Goal: Task Accomplishment & Management: Complete application form

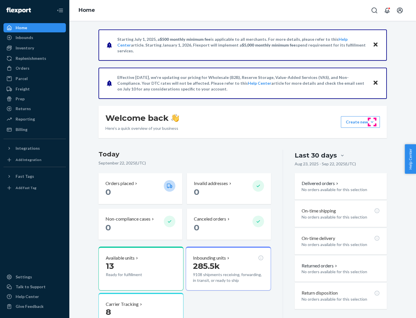
click at [372, 122] on button "Create new Create new inbound Create new order Create new product" at bounding box center [360, 122] width 39 height 12
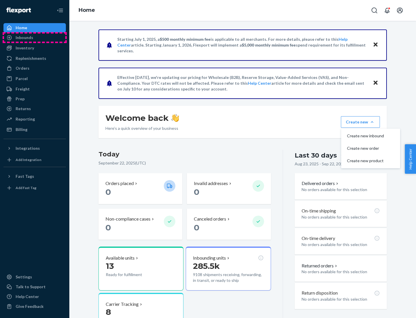
click at [35, 38] on div "Inbounds" at bounding box center [34, 38] width 61 height 8
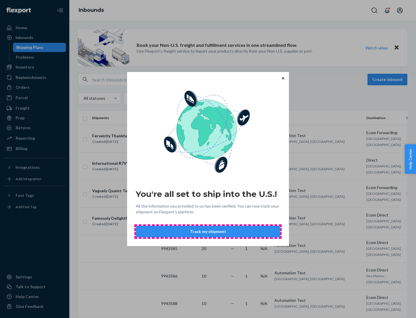
click at [208, 231] on button "Track my shipment" at bounding box center [208, 232] width 144 height 12
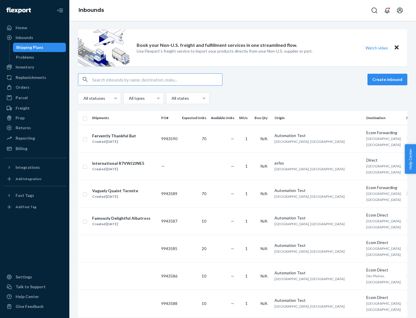
click at [388, 79] on button "Create inbound" at bounding box center [388, 80] width 40 height 12
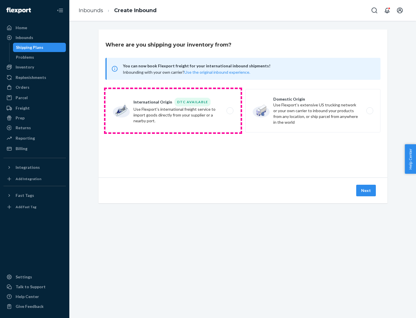
click at [173, 111] on label "International Origin DTC Available Use Flexport's international freight service…" at bounding box center [172, 110] width 135 height 43
click at [230, 111] on input "International Origin DTC Available Use Flexport's international freight service…" at bounding box center [232, 111] width 4 height 4
radio input "true"
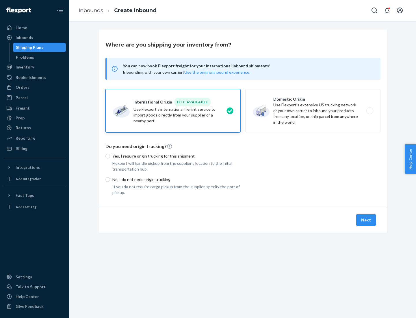
click at [177, 179] on p "No, I do not need origin trucking" at bounding box center [176, 180] width 128 height 6
click at [110, 179] on input "No, I do not need origin trucking" at bounding box center [107, 179] width 5 height 5
radio input "true"
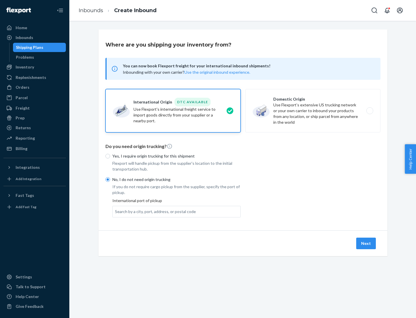
click at [154, 211] on div "Search by a city, port, address, or postal code" at bounding box center [155, 212] width 81 height 6
click at [116, 211] on input "Search by a city, port, address, or postal code" at bounding box center [115, 212] width 1 height 6
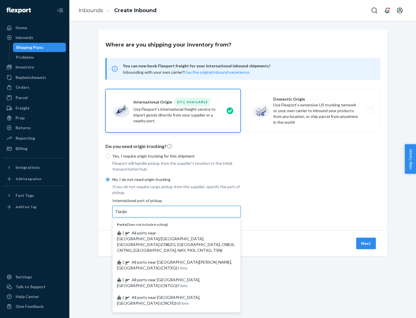
click at [171, 233] on span "| All ports near [GEOGRAPHIC_DATA]/[GEOGRAPHIC_DATA], [GEOGRAPHIC_DATA] (CNBZG,…" at bounding box center [176, 241] width 118 height 22
click at [128, 214] on input "Tianjin" at bounding box center [121, 212] width 13 height 6
type input "All ports near [GEOGRAPHIC_DATA]/[GEOGRAPHIC_DATA], [GEOGRAPHIC_DATA] (CNBZG, […"
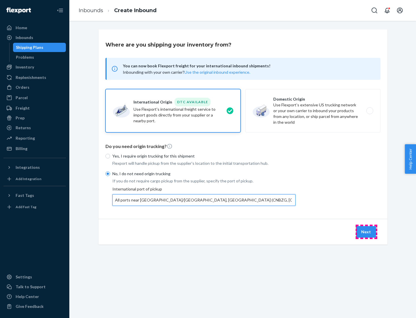
click at [366, 231] on button "Next" at bounding box center [366, 232] width 20 height 12
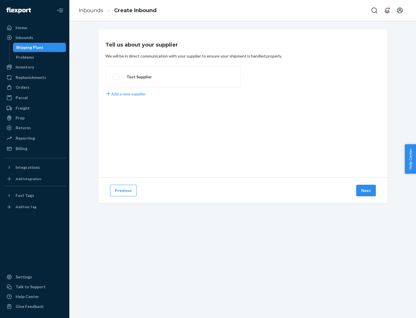
click at [173, 77] on label "Test Supplier" at bounding box center [172, 76] width 135 height 21
click at [116, 77] on input "Test Supplier" at bounding box center [115, 77] width 4 height 4
radio input "true"
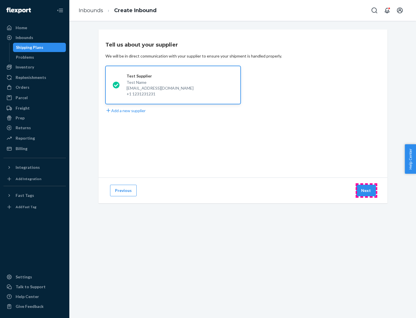
click at [366, 190] on button "Next" at bounding box center [366, 191] width 20 height 12
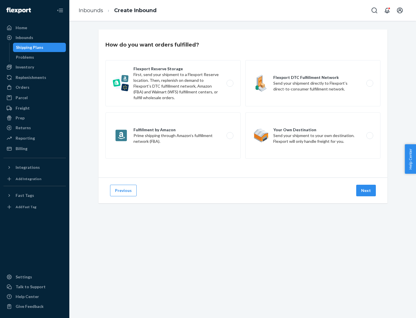
click at [173, 83] on label "Flexport Reserve Storage First, send your shipment to a Flexport Reserve locati…" at bounding box center [172, 83] width 135 height 46
click at [230, 83] on input "Flexport Reserve Storage First, send your shipment to a Flexport Reserve locati…" at bounding box center [232, 83] width 4 height 4
radio input "true"
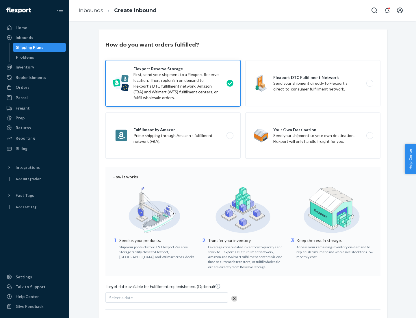
scroll to position [47, 0]
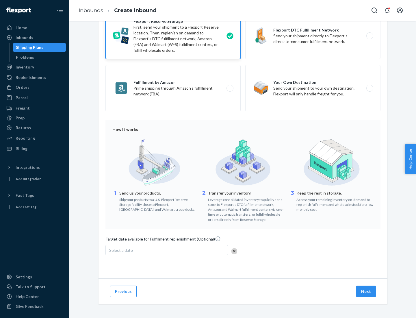
click at [366, 291] on button "Next" at bounding box center [366, 291] width 20 height 12
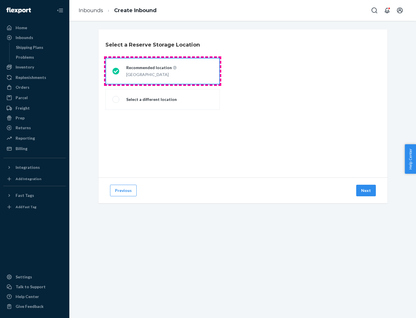
click at [163, 71] on div "[GEOGRAPHIC_DATA]" at bounding box center [151, 73] width 50 height 7
click at [116, 71] on input "Recommended location [GEOGRAPHIC_DATA]" at bounding box center [114, 71] width 4 height 4
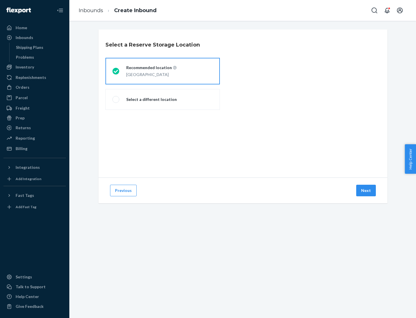
click at [366, 190] on button "Next" at bounding box center [366, 191] width 20 height 12
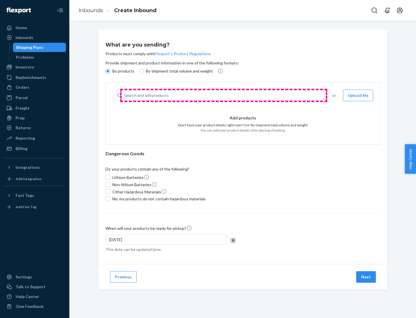
click at [224, 95] on div "Search and add products" at bounding box center [223, 95] width 203 height 10
click at [125, 95] on input "Search and add products" at bounding box center [124, 95] width 1 height 6
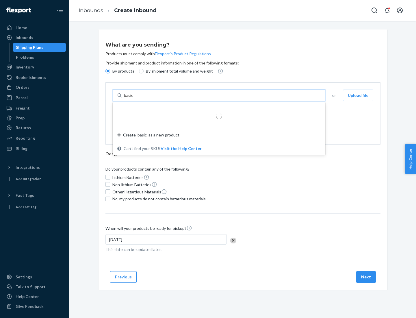
type input "basic"
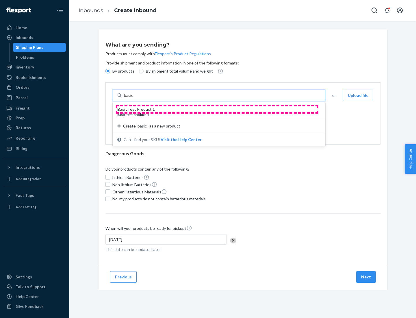
click at [217, 109] on div "Basic Test Product 1" at bounding box center [216, 109] width 199 height 6
click at [134, 98] on input "basic" at bounding box center [129, 95] width 10 height 6
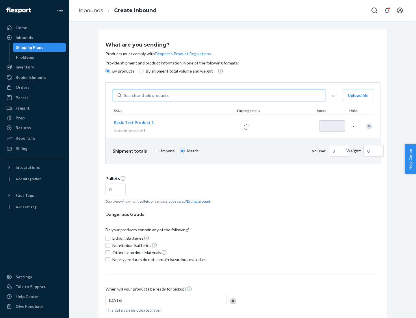
type input "1"
type input "1.09"
type input "3.27"
type input "3"
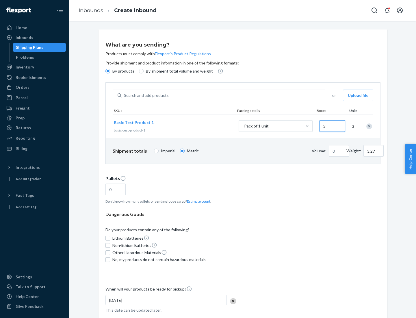
type input "0.01"
type input "32.66"
type input "30"
type input "0.07"
type input "326.59"
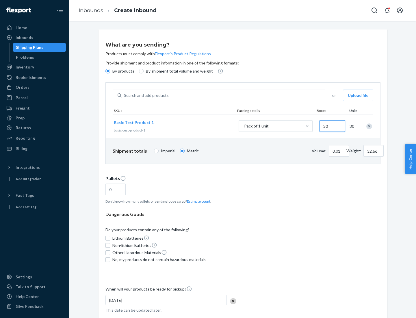
type input "300"
type input "0.68"
type input "3265.86"
type input "3000"
type input "1.09"
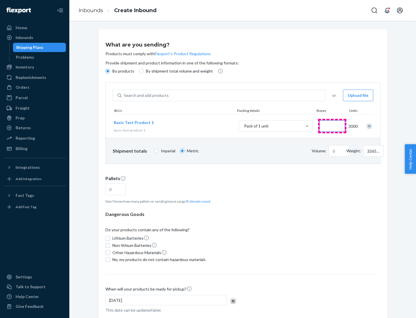
type input "1"
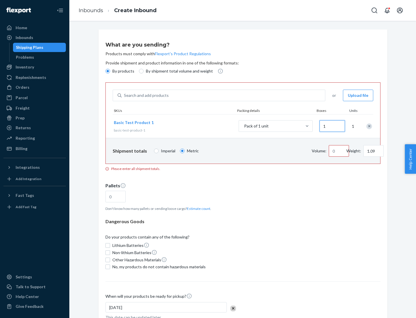
type input "10.89"
type input "10"
type input "0.02"
type input "108.86"
type input "100"
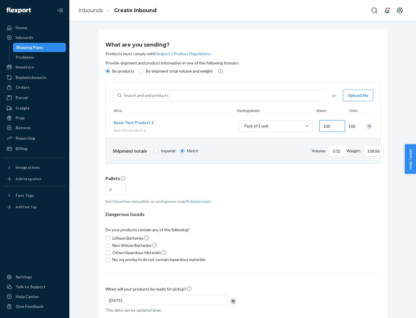
type input "0.23"
type input "1088.62"
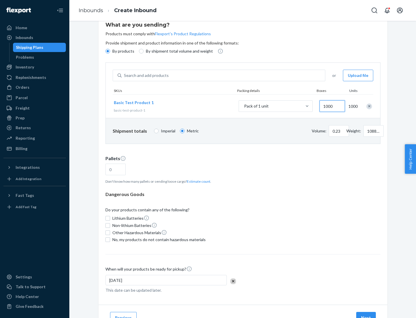
type input "1000"
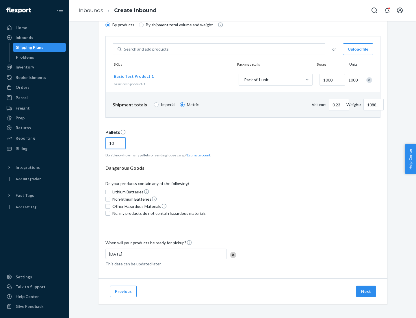
type input "10"
click at [158, 213] on span "No, my products do not contain hazardous materials" at bounding box center [158, 213] width 93 height 6
click at [110, 213] on input "No, my products do not contain hazardous materials" at bounding box center [107, 213] width 5 height 5
checkbox input "true"
click at [366, 291] on button "Next" at bounding box center [366, 291] width 20 height 12
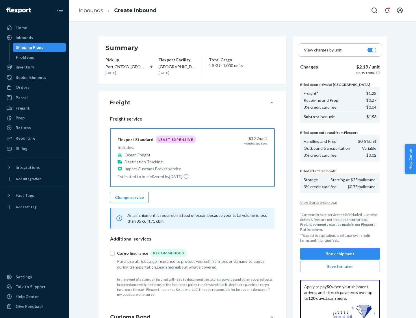
scroll to position [84, 0]
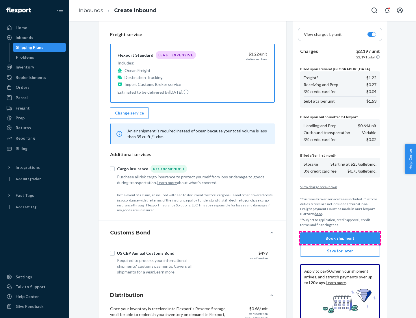
click at [340, 238] on button "Book shipment" at bounding box center [340, 238] width 80 height 12
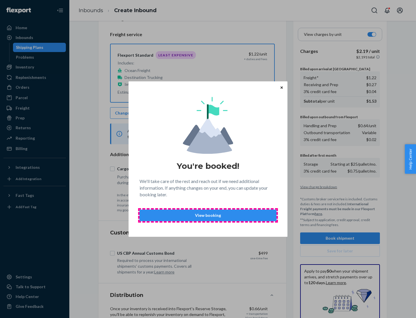
click at [208, 215] on p "View booking" at bounding box center [207, 215] width 127 height 6
